Goal: Task Accomplishment & Management: Manage account settings

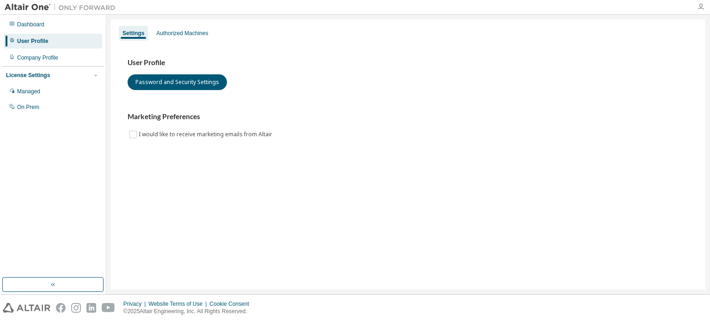
click at [701, 7] on icon "button" at bounding box center [700, 6] width 7 height 7
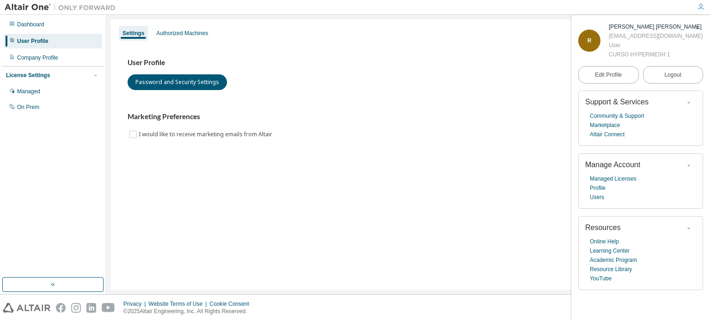
click at [419, 75] on div "User Profile Password and Security Settings" at bounding box center [408, 74] width 561 height 32
click at [192, 34] on div "Authorized Machines" at bounding box center [182, 33] width 52 height 7
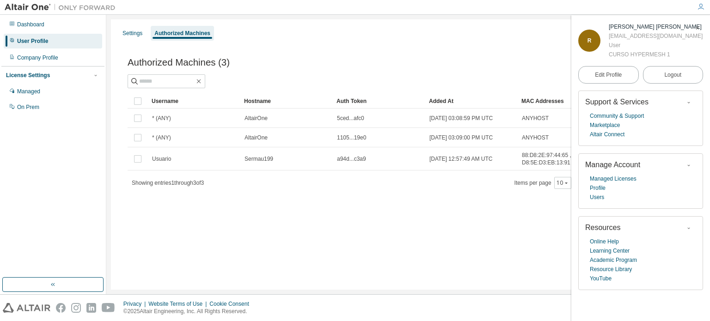
click at [148, 31] on div "Settings Authorized Machines" at bounding box center [409, 33] width 584 height 17
click at [137, 31] on div "Settings" at bounding box center [133, 33] width 20 height 7
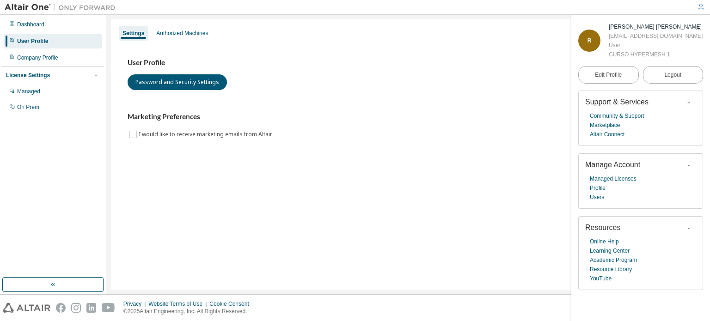
click at [488, 86] on div "User Profile Password and Security Settings" at bounding box center [408, 74] width 561 height 32
click at [609, 135] on link "Altair Connect" at bounding box center [607, 134] width 35 height 9
